Goal: Register for event/course

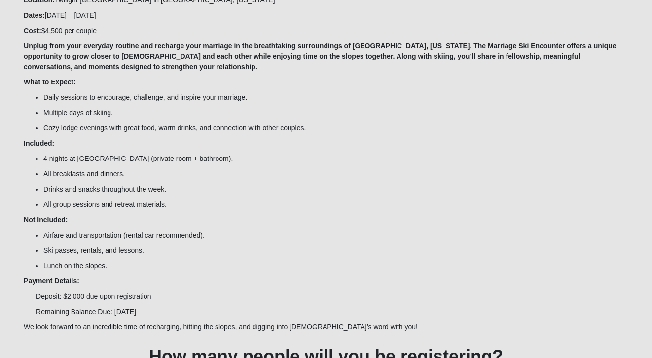
scroll to position [235, 0]
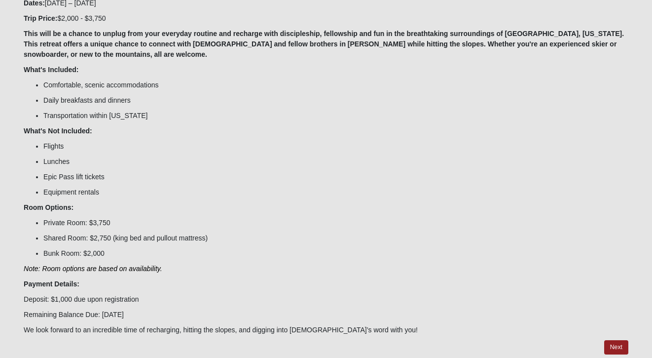
scroll to position [219, 0]
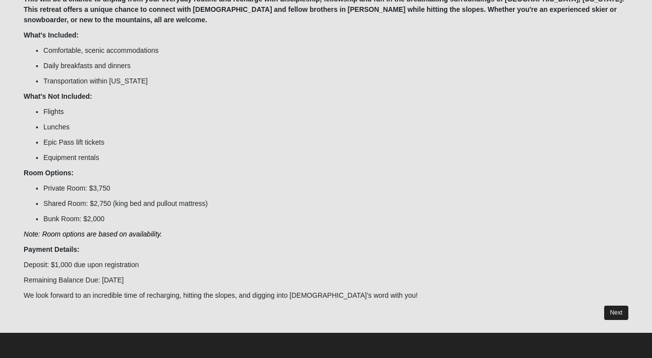
click at [618, 308] on button "Next" at bounding box center [616, 312] width 24 height 14
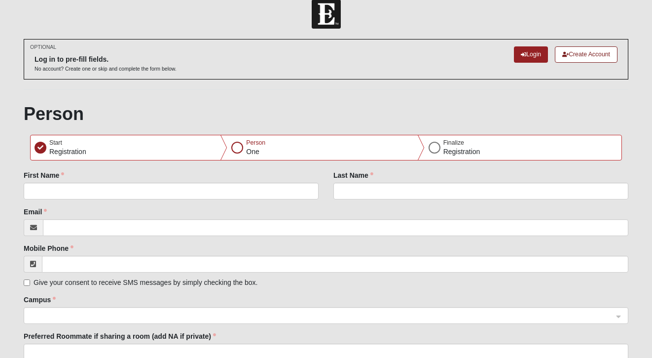
scroll to position [197, 0]
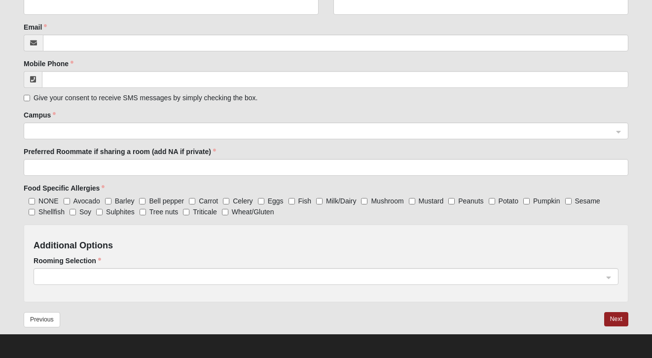
click at [378, 277] on span at bounding box center [321, 276] width 563 height 11
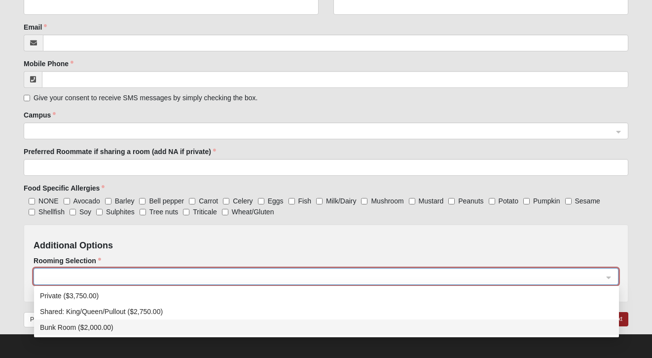
click at [84, 330] on div "Bunk Room ($2,000.00)" at bounding box center [326, 327] width 573 height 11
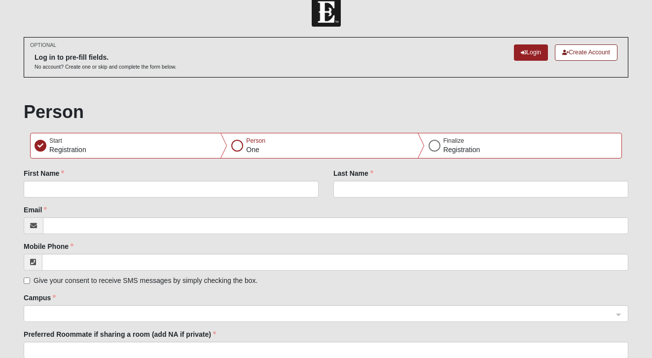
scroll to position [0, 0]
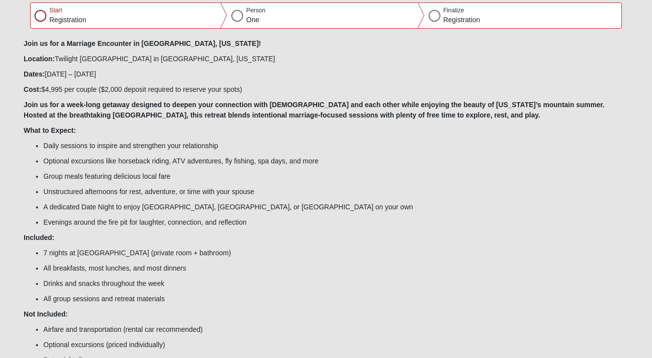
scroll to position [223, 0]
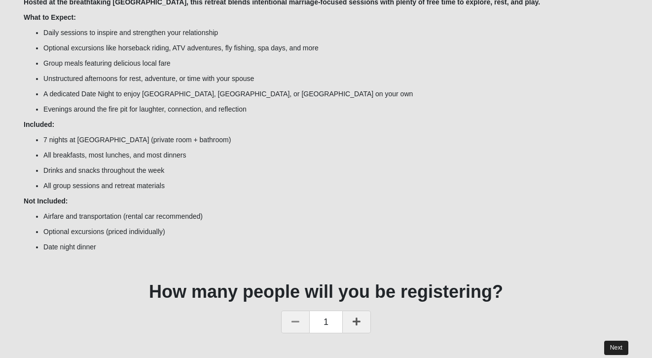
click at [614, 341] on button "Next" at bounding box center [616, 347] width 24 height 14
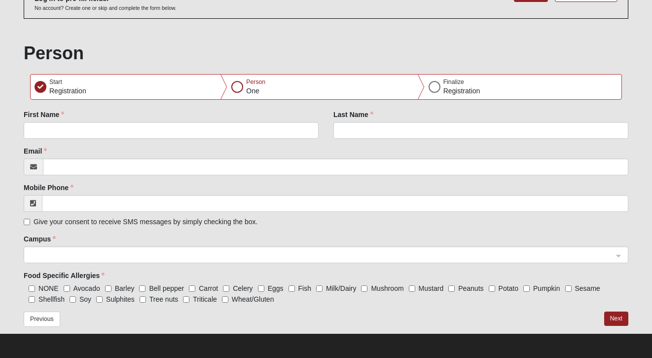
scroll to position [0, 0]
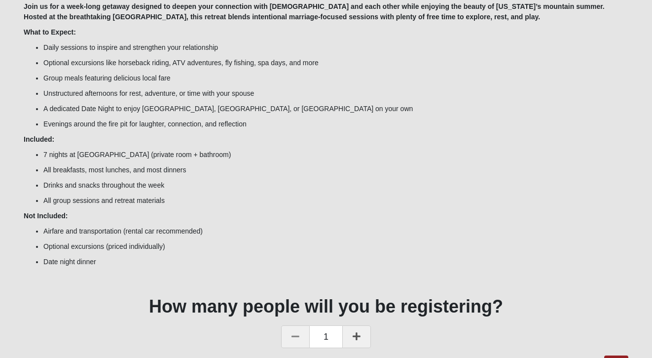
scroll to position [224, 0]
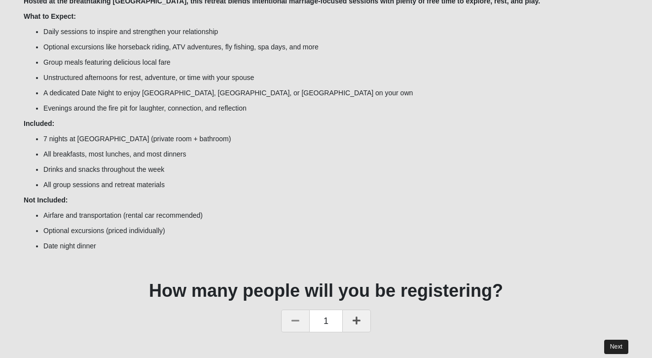
click at [617, 341] on button "Next" at bounding box center [616, 346] width 24 height 14
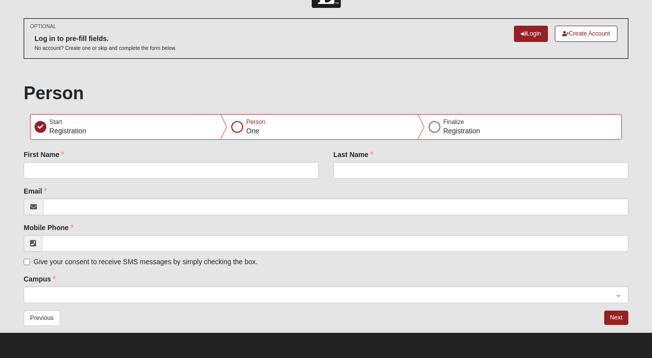
scroll to position [0, 0]
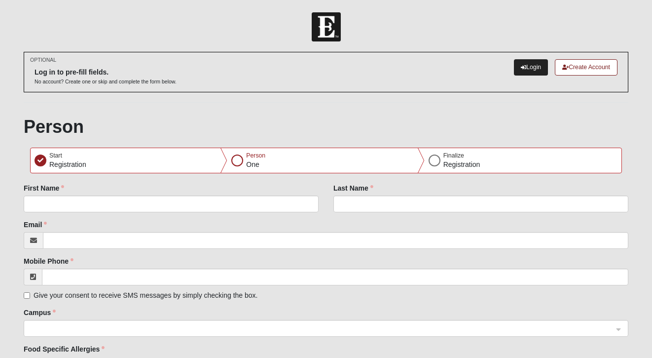
click at [519, 62] on link "Login" at bounding box center [531, 67] width 34 height 16
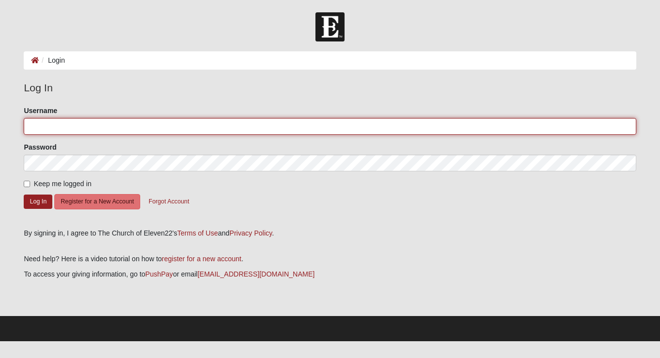
type input "[PERSON_NAME]"
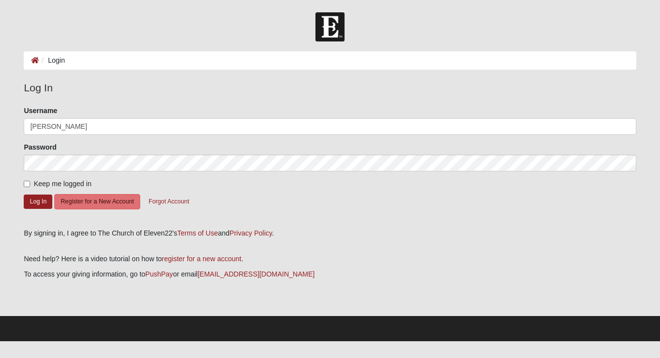
click at [63, 185] on span "Keep me logged in" at bounding box center [63, 184] width 58 height 8
click at [30, 185] on input "Keep me logged in" at bounding box center [27, 184] width 6 height 6
checkbox input "true"
click at [43, 199] on button "Log In" at bounding box center [38, 201] width 29 height 14
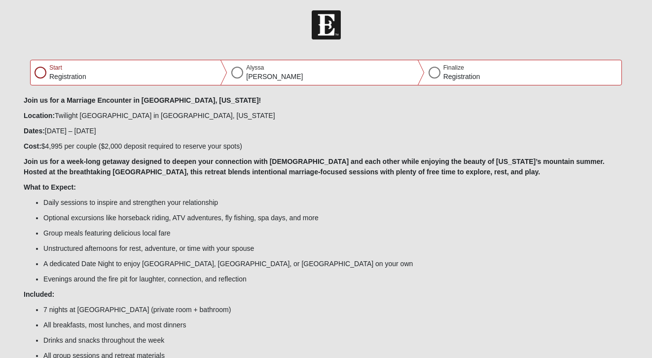
scroll to position [207, 0]
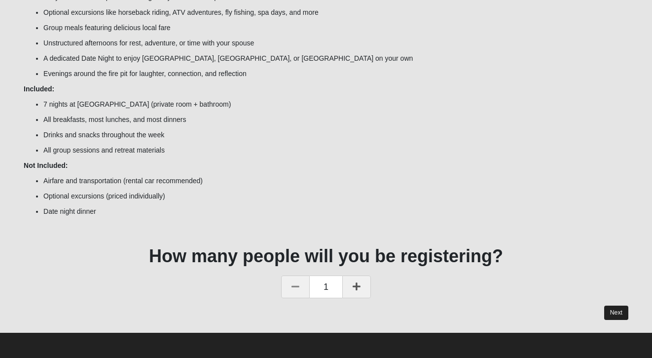
click at [618, 313] on button "Next" at bounding box center [616, 312] width 24 height 14
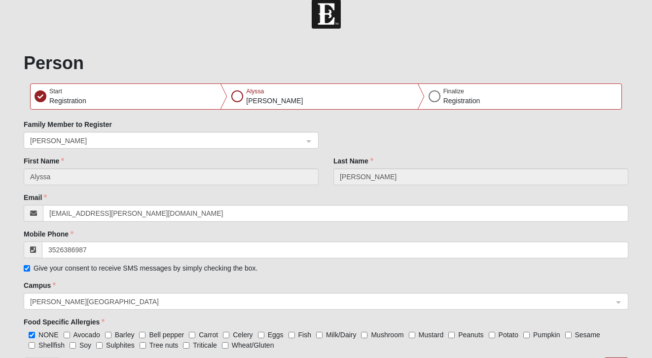
scroll to position [60, 0]
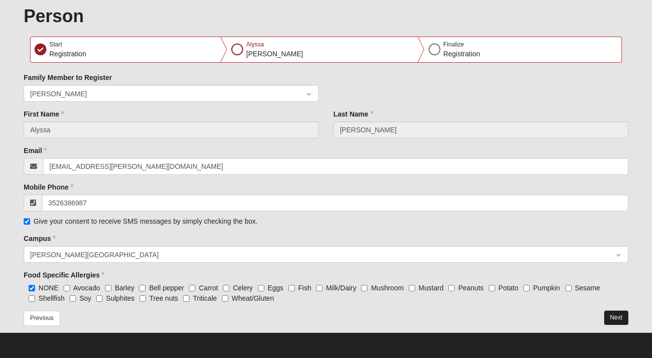
click at [619, 322] on button "Next" at bounding box center [616, 317] width 24 height 14
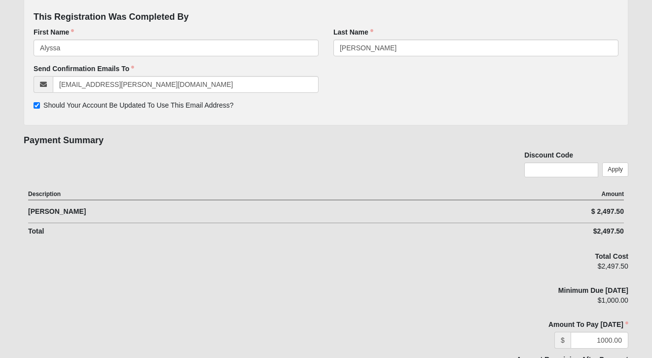
scroll to position [200, 0]
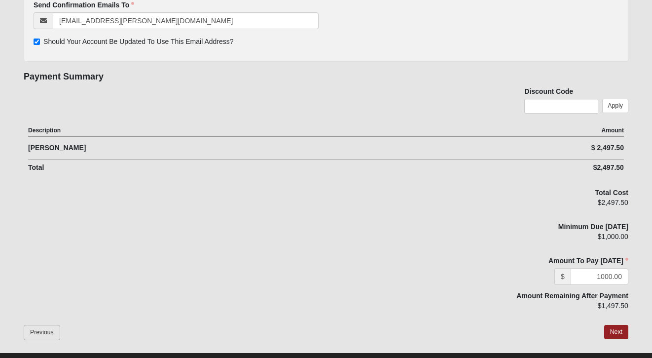
click at [55, 332] on button "Previous" at bounding box center [42, 332] width 37 height 15
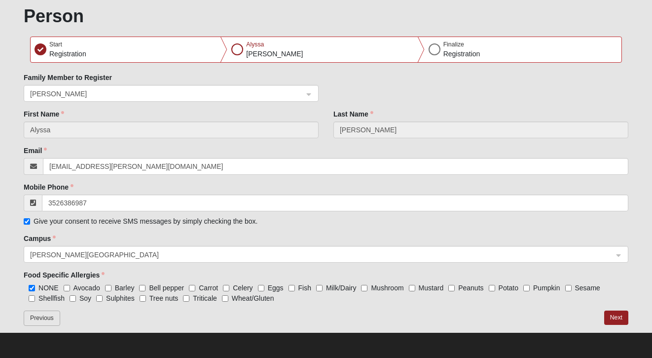
click at [49, 319] on button "Previous" at bounding box center [42, 317] width 37 height 15
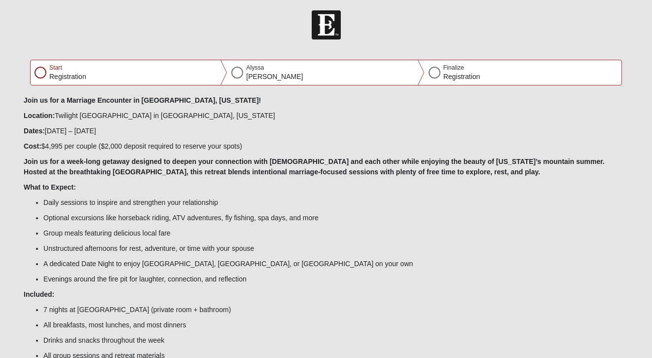
scroll to position [207, 0]
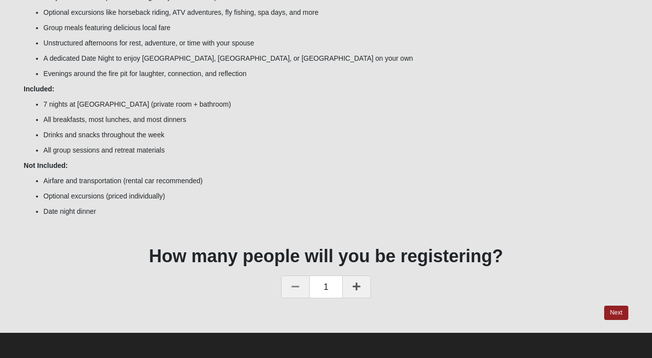
click at [356, 283] on icon at bounding box center [357, 286] width 8 height 9
click at [622, 309] on button "Next" at bounding box center [616, 312] width 24 height 14
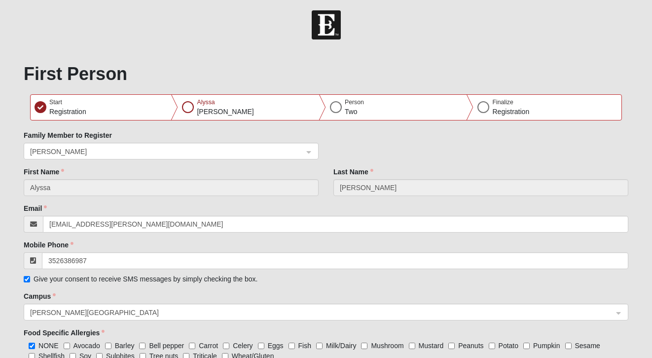
scroll to position [60, 0]
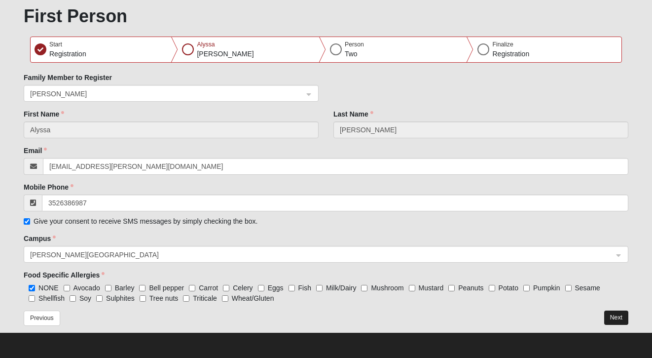
click at [615, 313] on button "Next" at bounding box center [616, 317] width 24 height 14
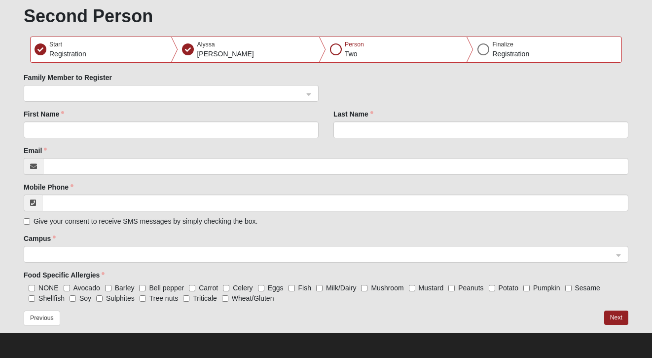
scroll to position [0, 0]
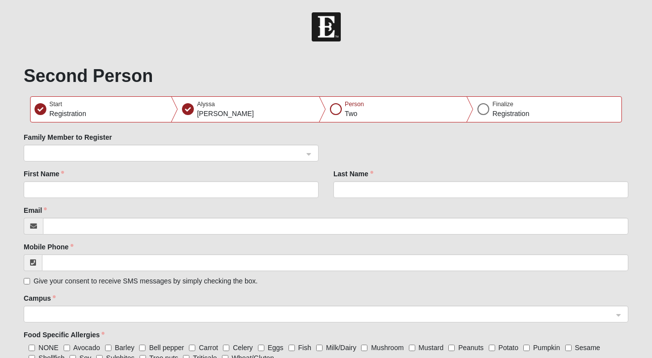
click at [74, 152] on span at bounding box center [166, 153] width 273 height 11
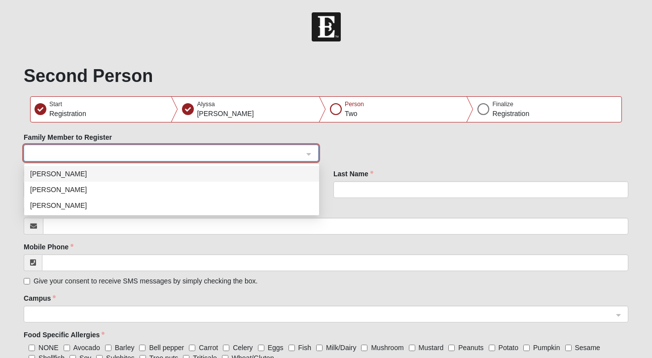
click at [67, 175] on div "[PERSON_NAME]" at bounding box center [171, 173] width 283 height 11
type input "[PERSON_NAME]"
type input "[PERSON_NAME][EMAIL_ADDRESS][PERSON_NAME][DOMAIN_NAME]"
type input "[PHONE_NUMBER]"
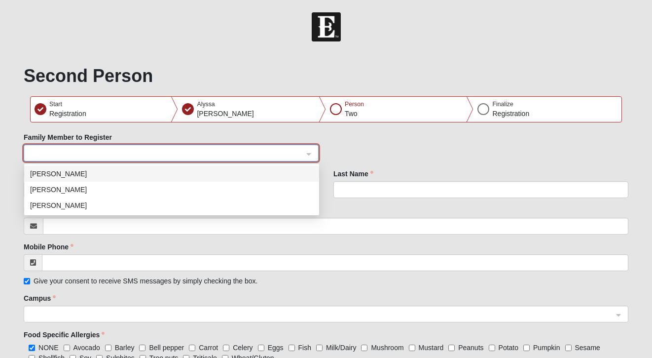
checkbox input "true"
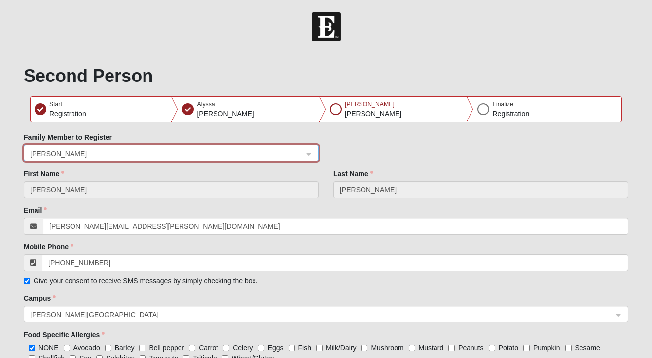
scroll to position [60, 0]
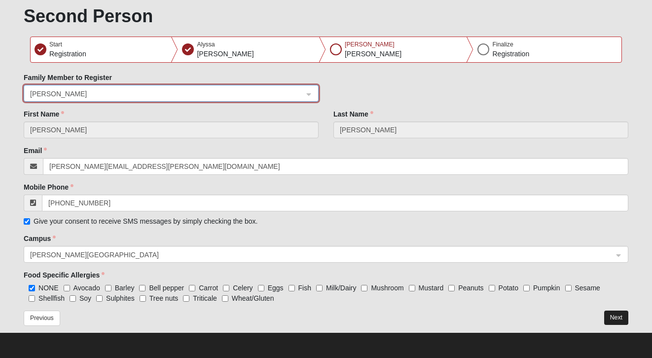
click at [611, 320] on button "Next" at bounding box center [616, 317] width 24 height 14
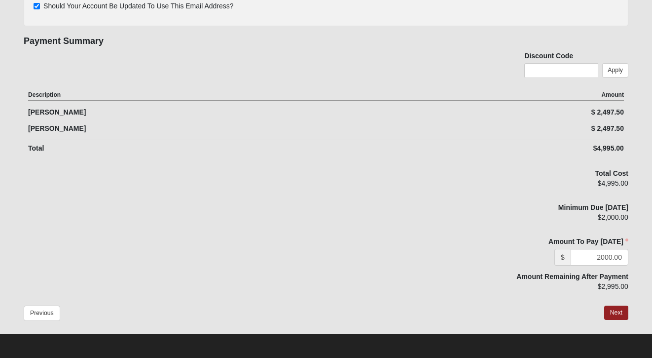
scroll to position [0, 0]
